Goal: Check status: Check status

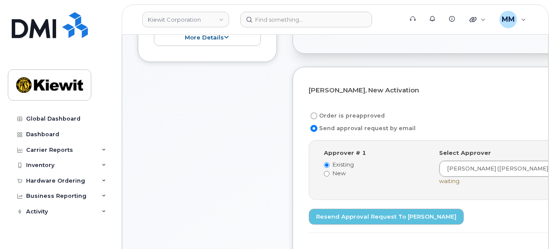
scroll to position [130, 0]
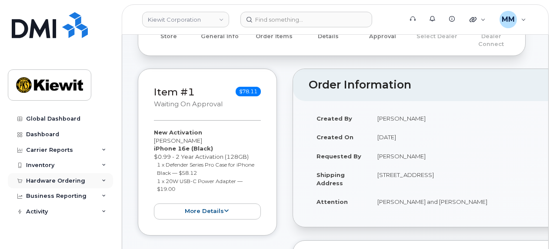
click at [59, 186] on div "Hardware Ordering" at bounding box center [60, 181] width 105 height 16
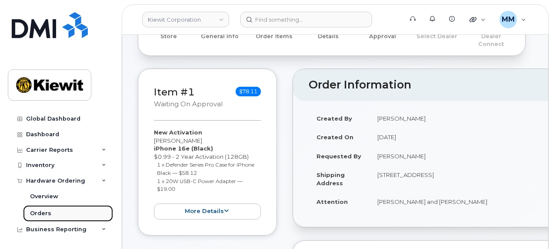
click at [55, 207] on link "Orders" at bounding box center [68, 214] width 90 height 17
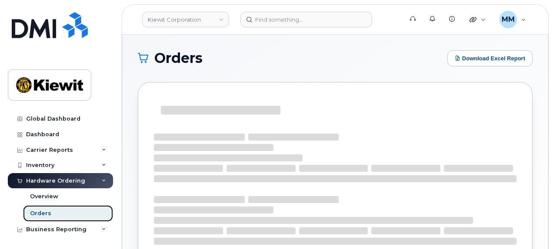
click at [55, 213] on link "Orders" at bounding box center [68, 214] width 90 height 17
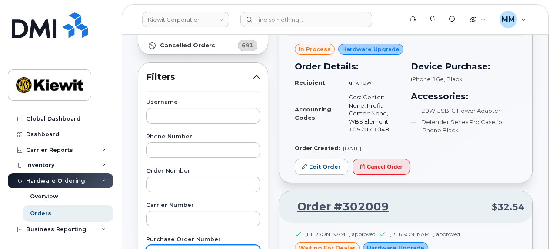
scroll to position [130, 0]
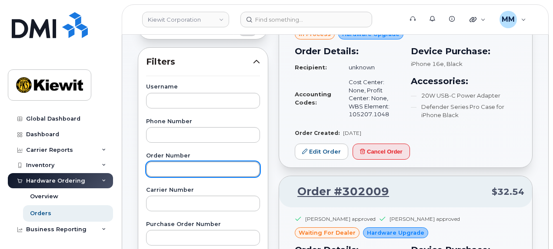
click at [170, 169] on input "text" at bounding box center [203, 170] width 114 height 16
paste input "301164"
type input "301164"
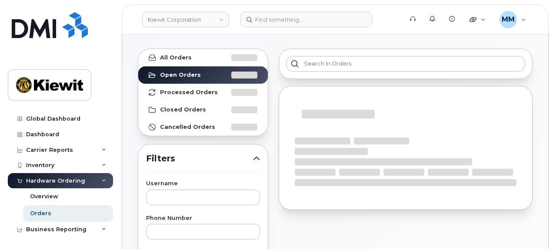
scroll to position [0, 0]
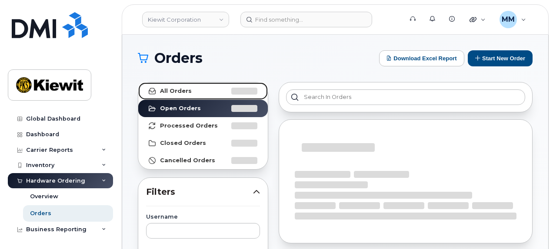
click at [196, 93] on link "All Orders" at bounding box center [202, 91] width 129 height 17
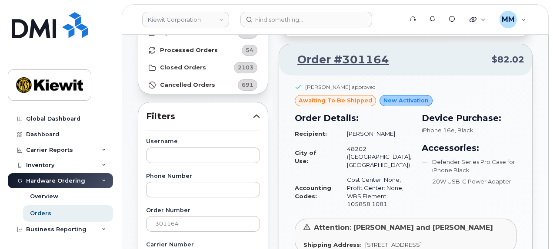
scroll to position [87, 0]
